Goal: Information Seeking & Learning: Check status

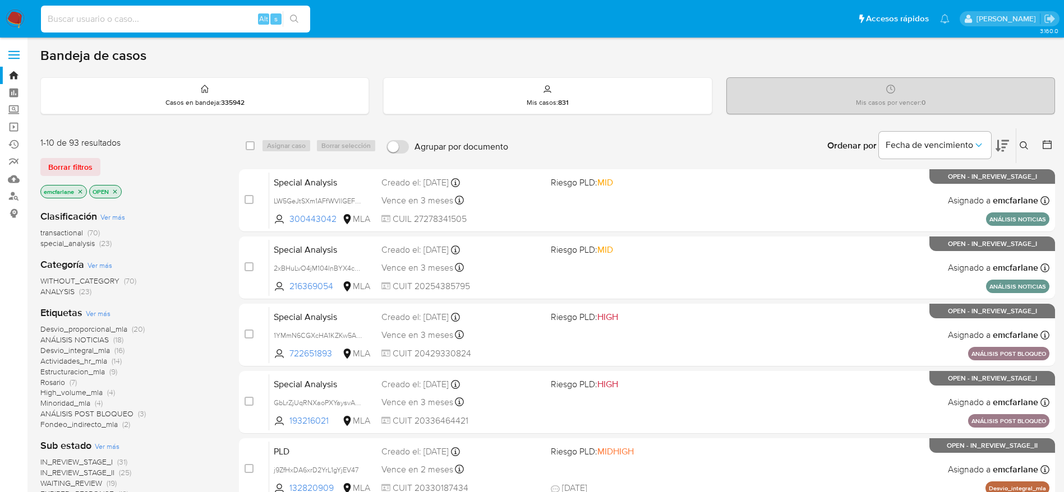
click at [146, 21] on input at bounding box center [175, 19] width 269 height 15
paste input "VeUigDVH1h40WlPeJ6Zd179M"
type input "VeUigDVH1h40WlPeJ6Zd179M"
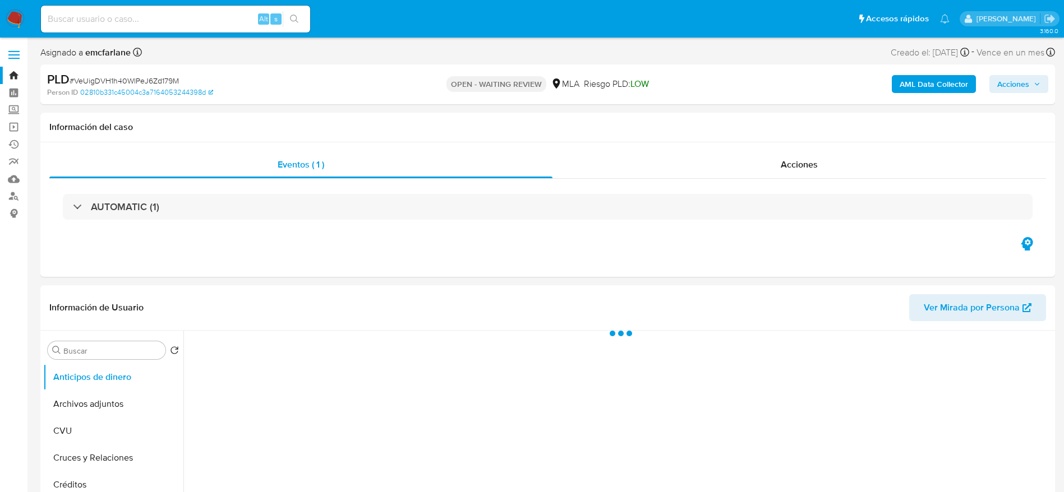
select select "10"
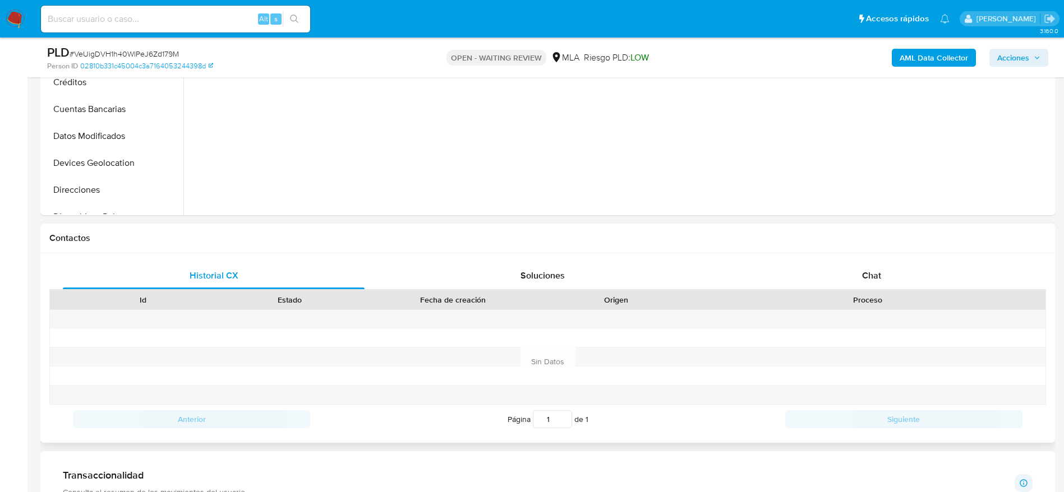
scroll to position [421, 0]
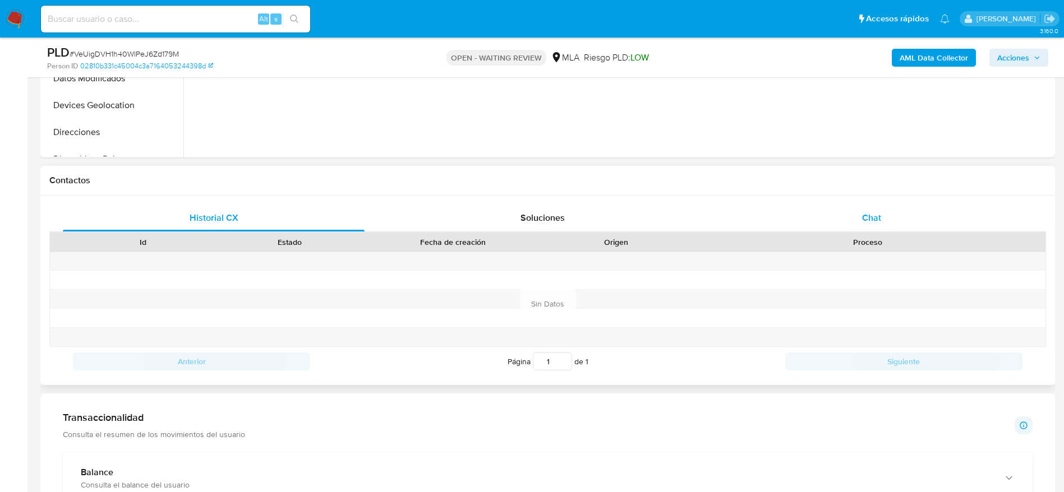
click at [876, 219] on span "Chat" at bounding box center [871, 217] width 19 height 13
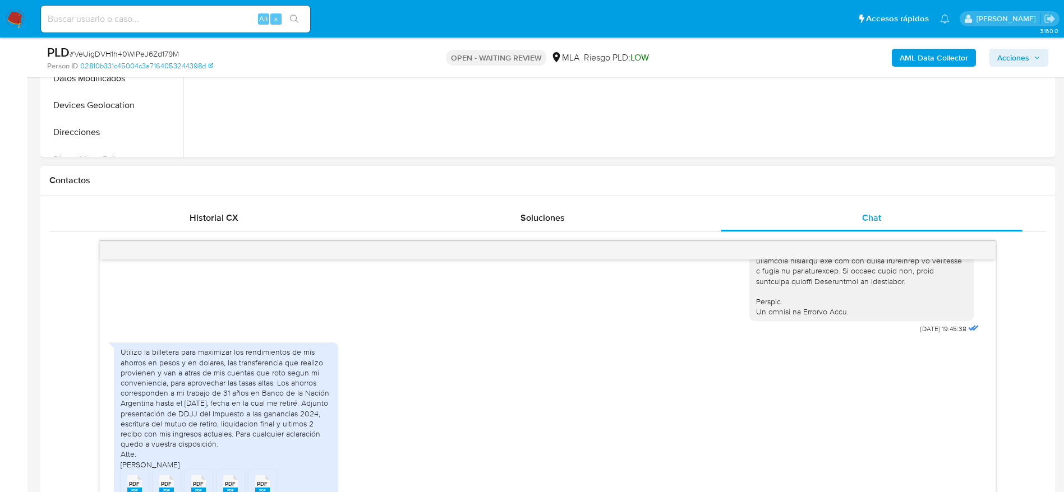
scroll to position [505, 0]
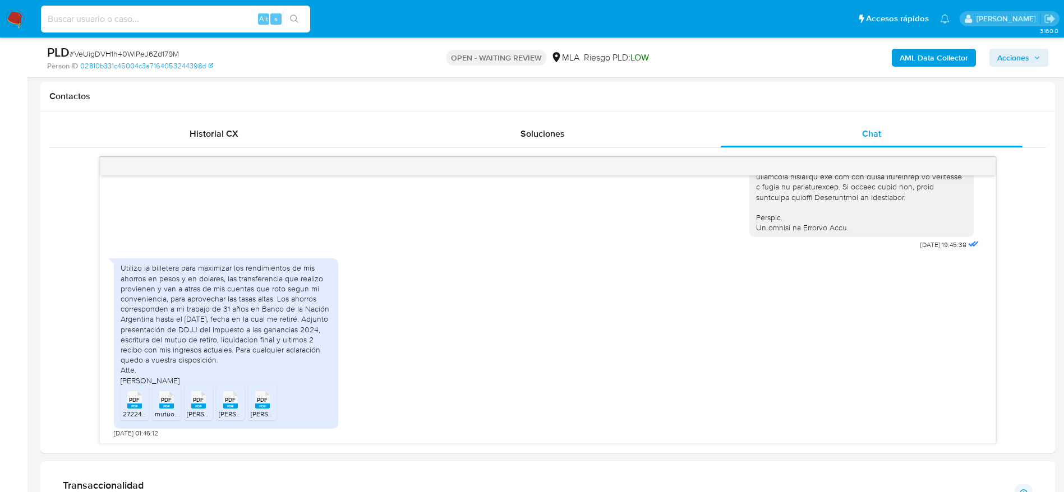
click at [185, 17] on input at bounding box center [175, 19] width 269 height 15
paste input "oNJSP89ZtCKvfRjmFiORgqjs"
type input "o"
click at [141, 401] on icon at bounding box center [134, 400] width 15 height 17
click at [166, 404] on span "PDF" at bounding box center [166, 400] width 11 height 7
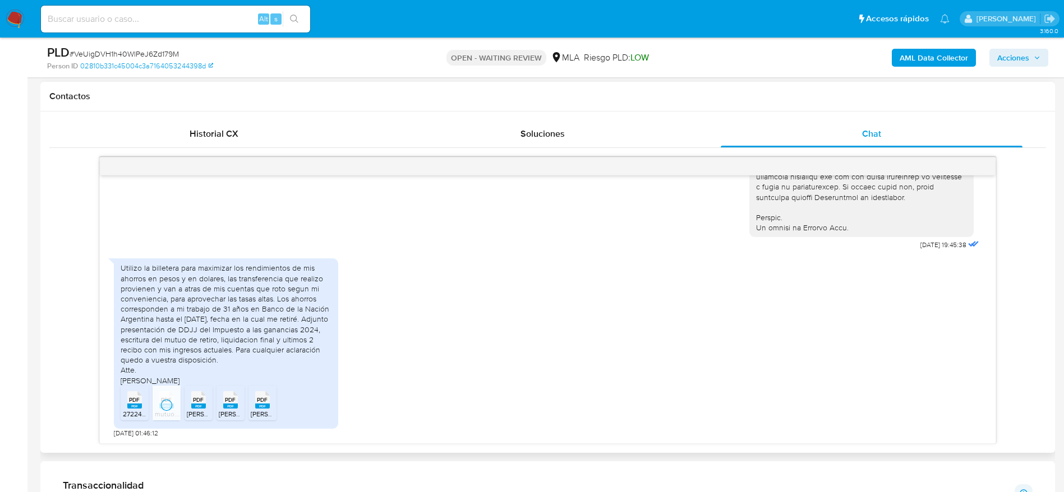
drag, startPoint x: 204, startPoint y: 407, endPoint x: 218, endPoint y: 403, distance: 15.0
click at [204, 406] on rect at bounding box center [198, 406] width 15 height 5
click at [226, 402] on span "PDF" at bounding box center [230, 400] width 11 height 7
click at [255, 406] on icon "PDF" at bounding box center [262, 400] width 15 height 20
